Goal: Task Accomplishment & Management: Manage account settings

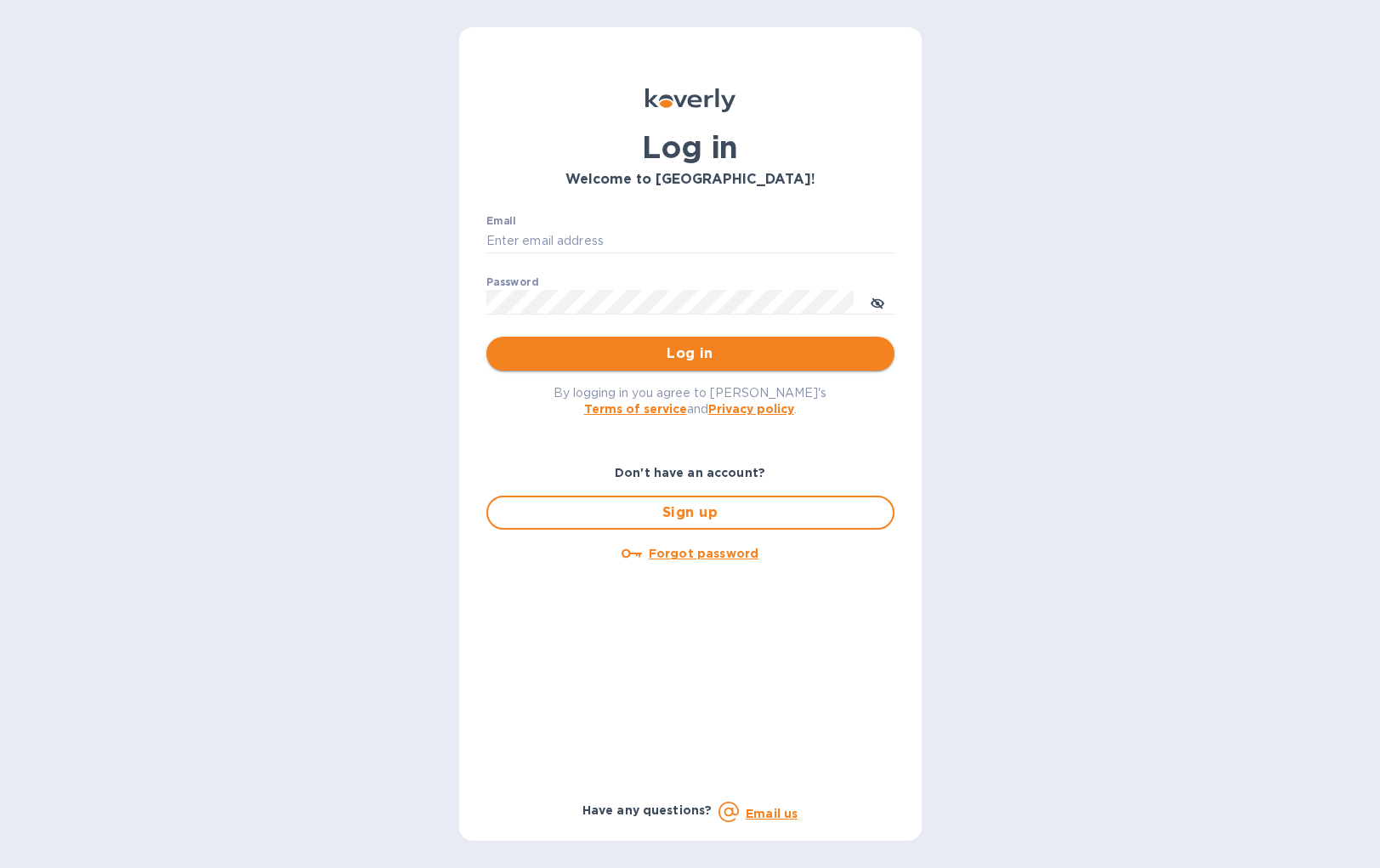
type input "[EMAIL_ADDRESS][DOMAIN_NAME]"
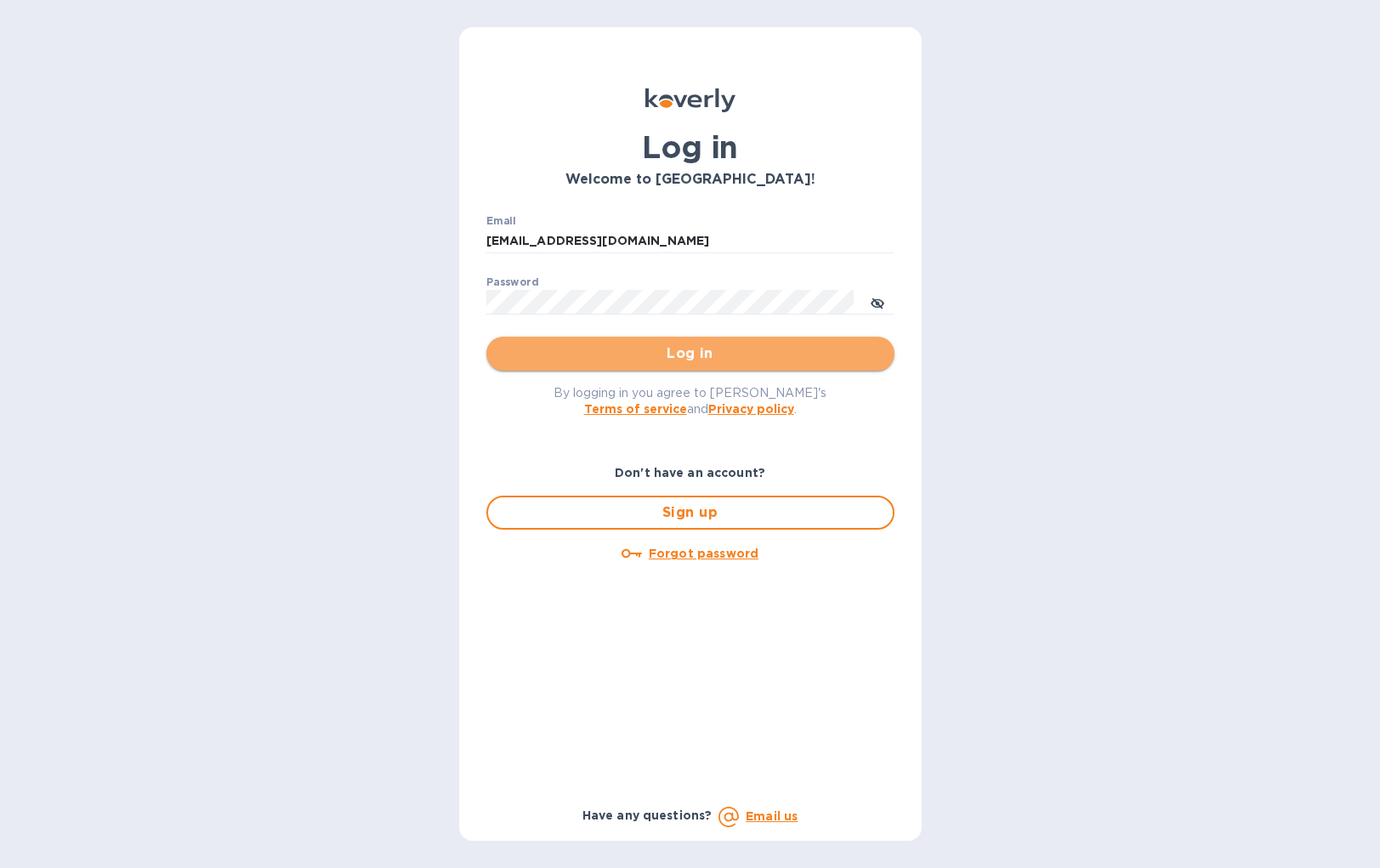
click at [723, 351] on span "Log in" at bounding box center [690, 353] width 381 height 21
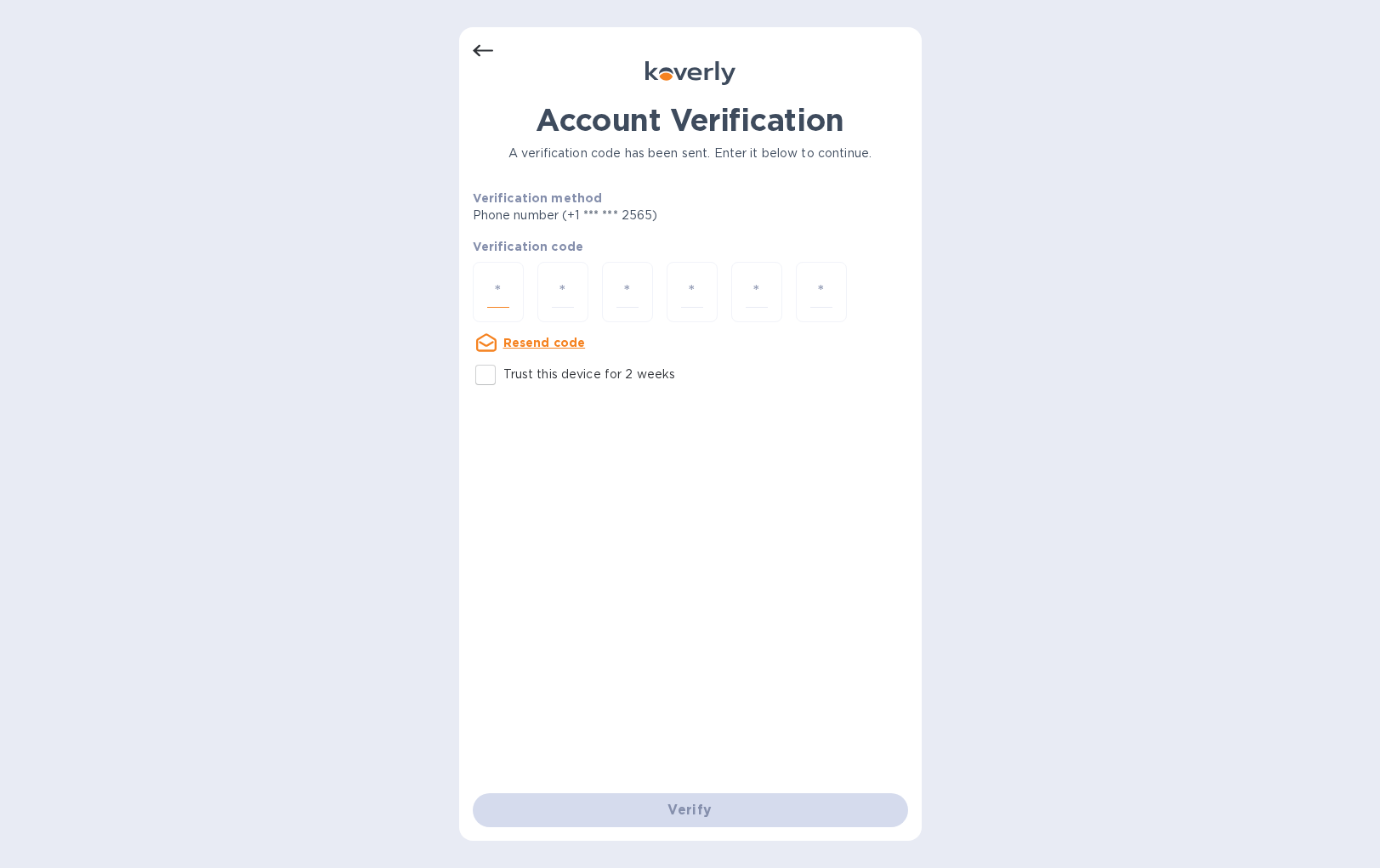
click at [494, 289] on input "number" at bounding box center [498, 292] width 23 height 31
type input "7"
type input "9"
type input "7"
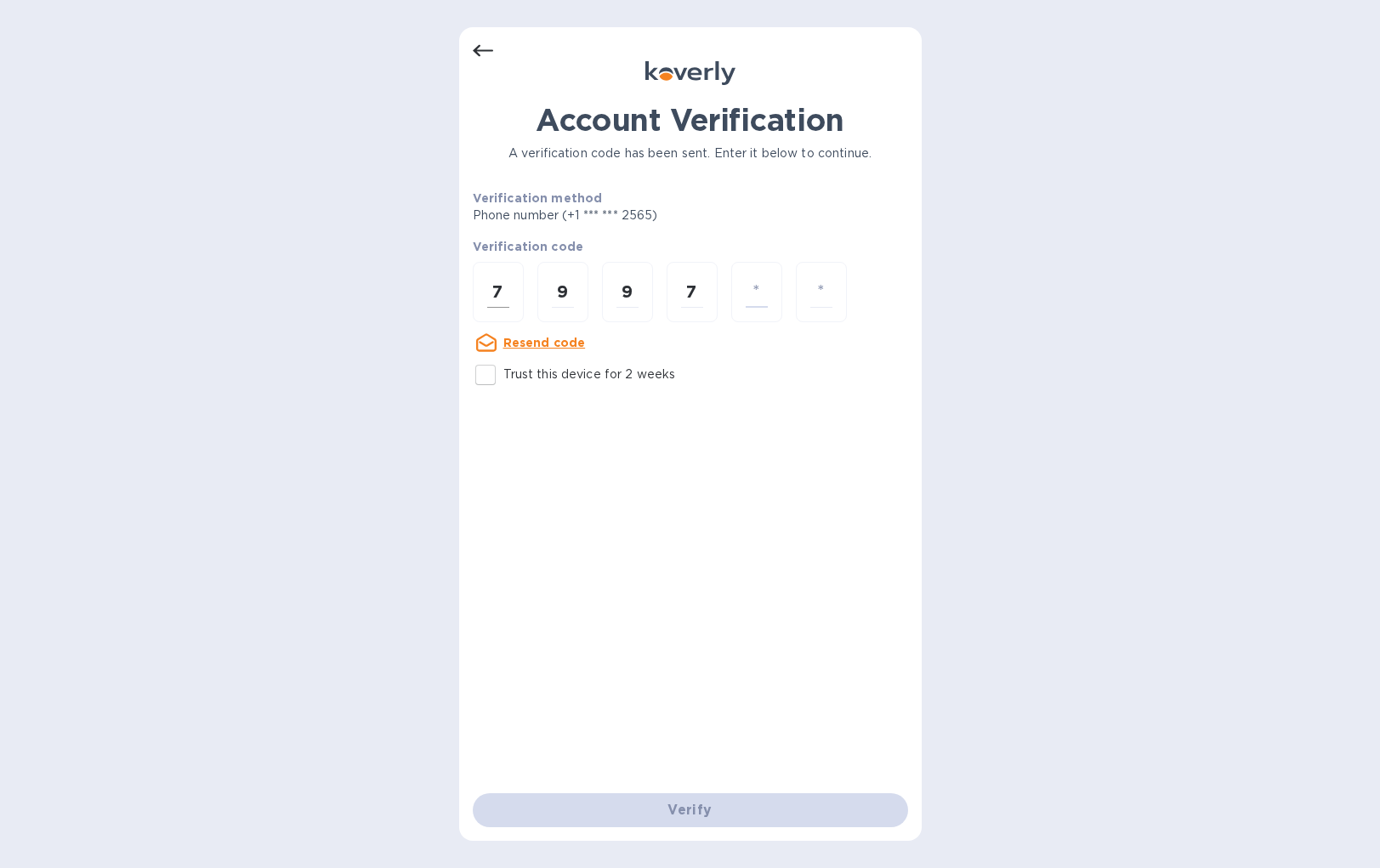
type input "6"
type input "2"
